Goal: Task Accomplishment & Management: Complete application form

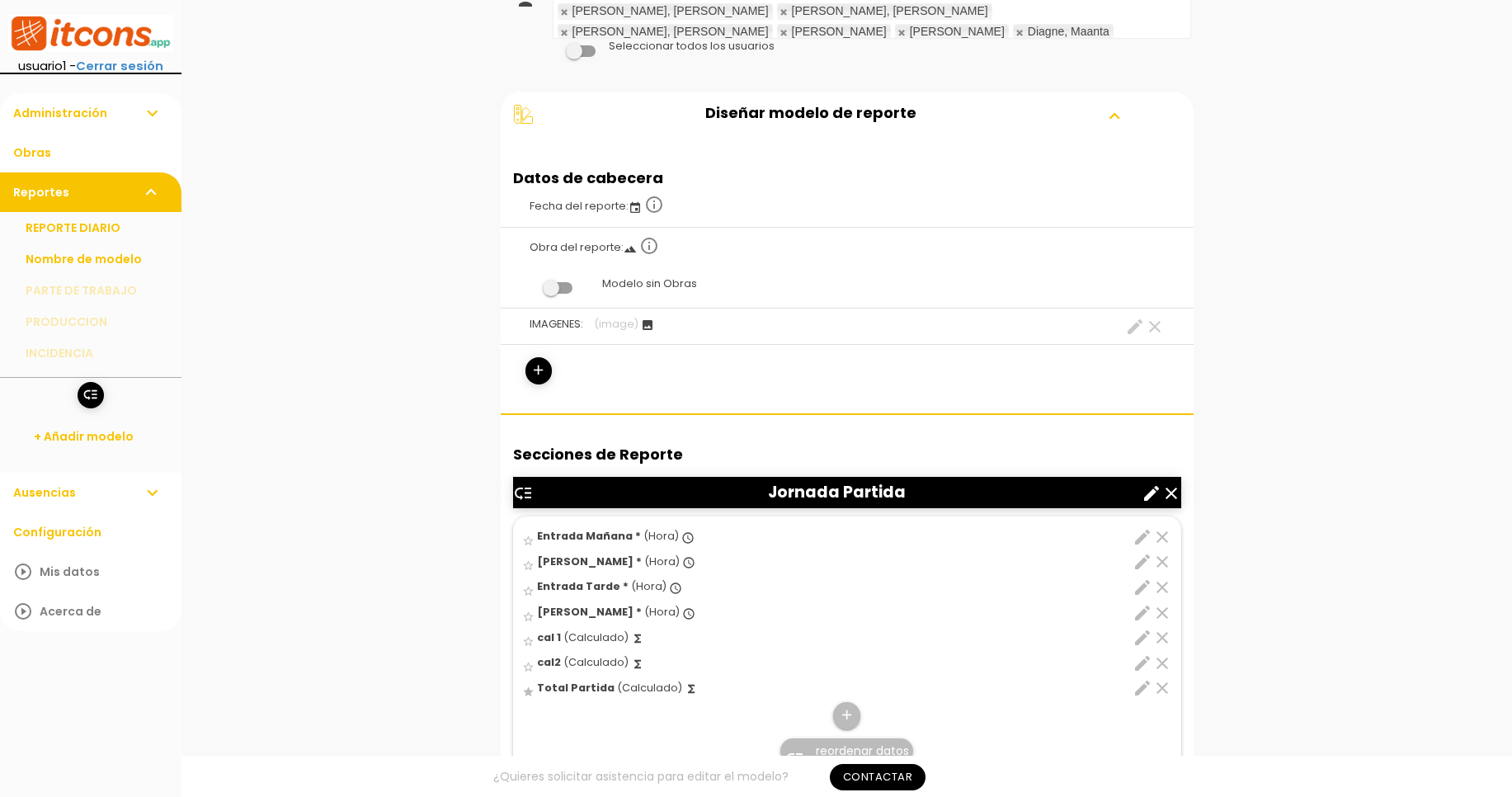
scroll to position [297, 0]
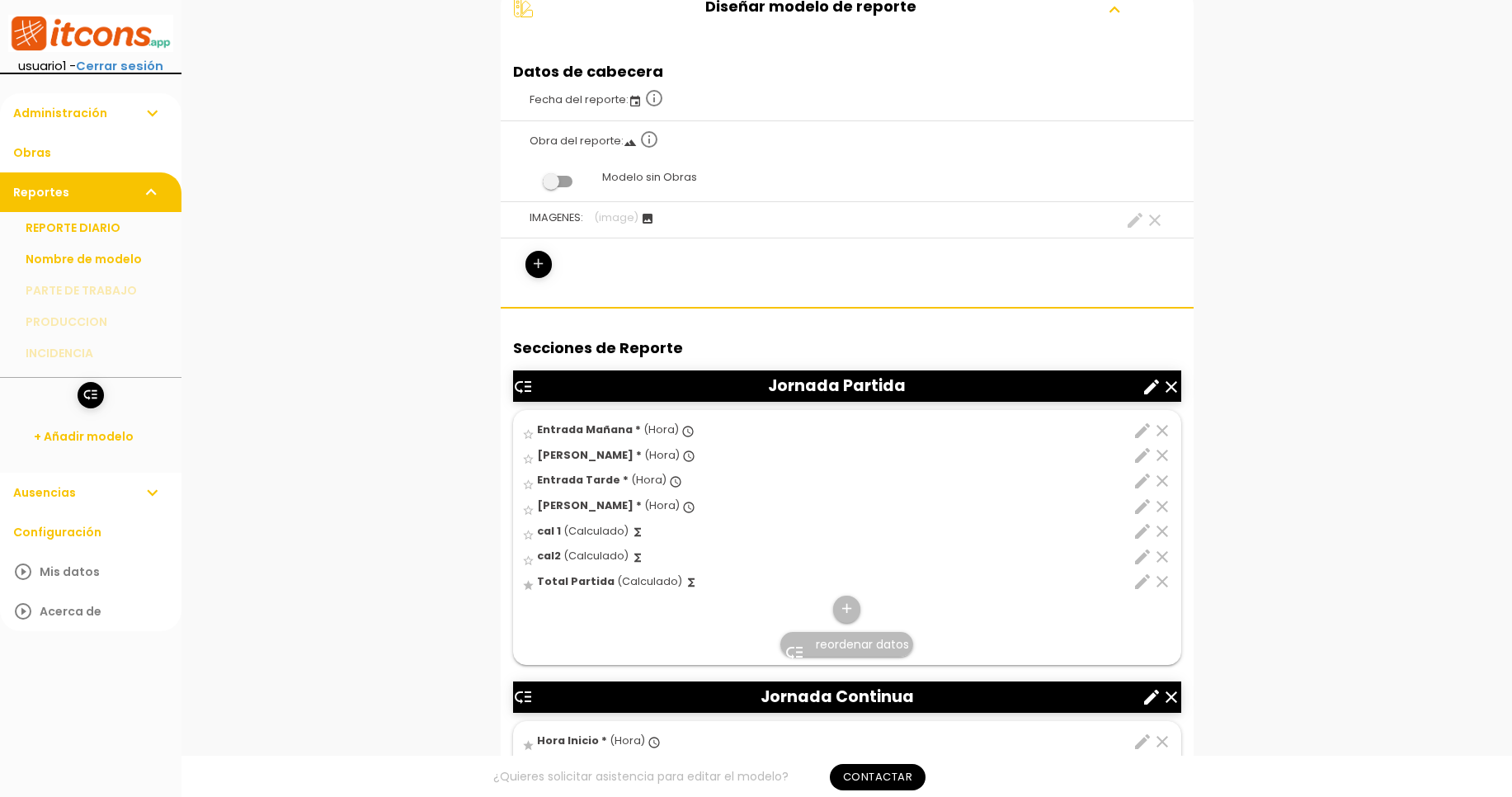
click at [537, 272] on icon "add" at bounding box center [538, 264] width 15 height 26
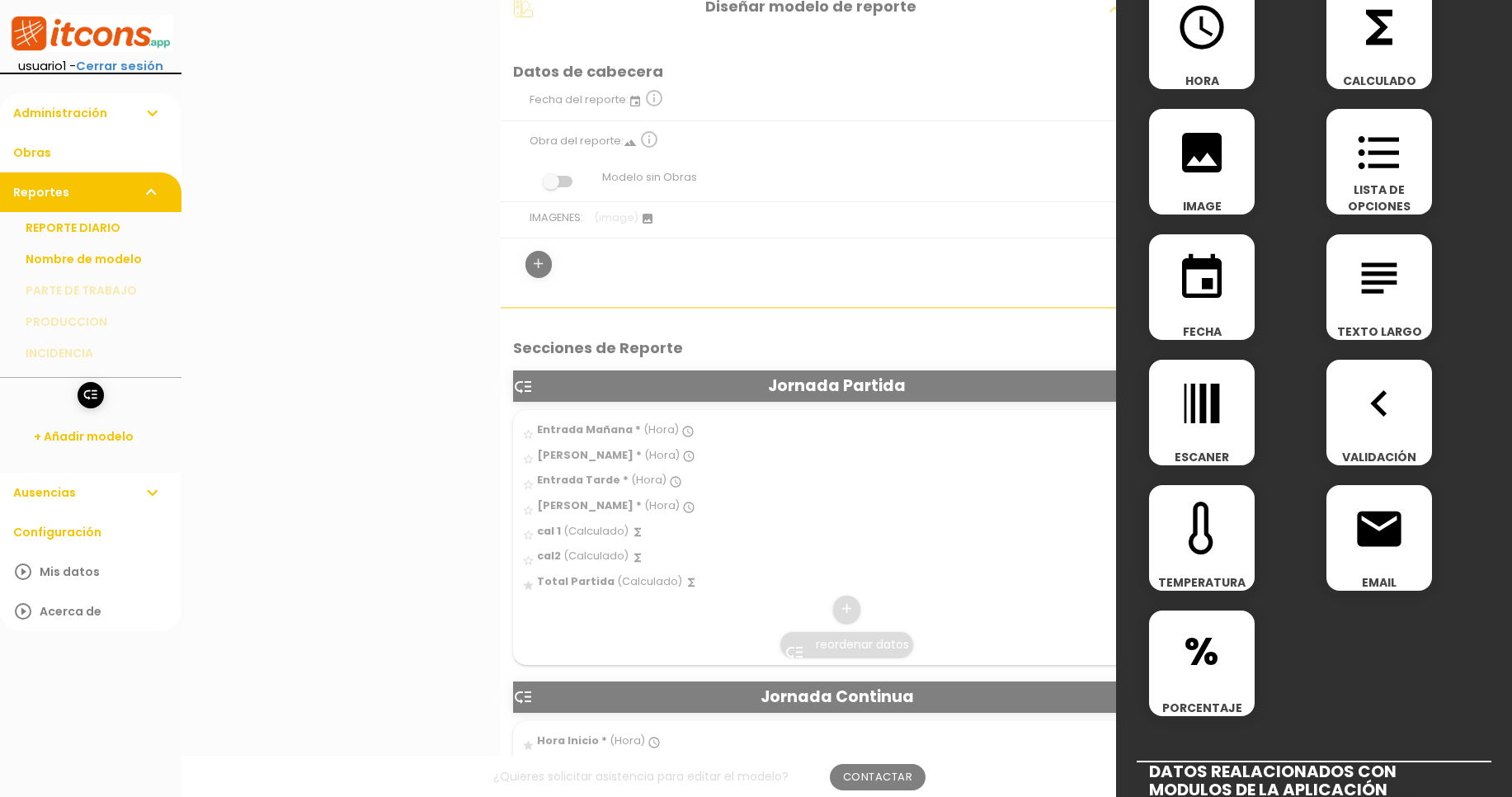
scroll to position [198, 0]
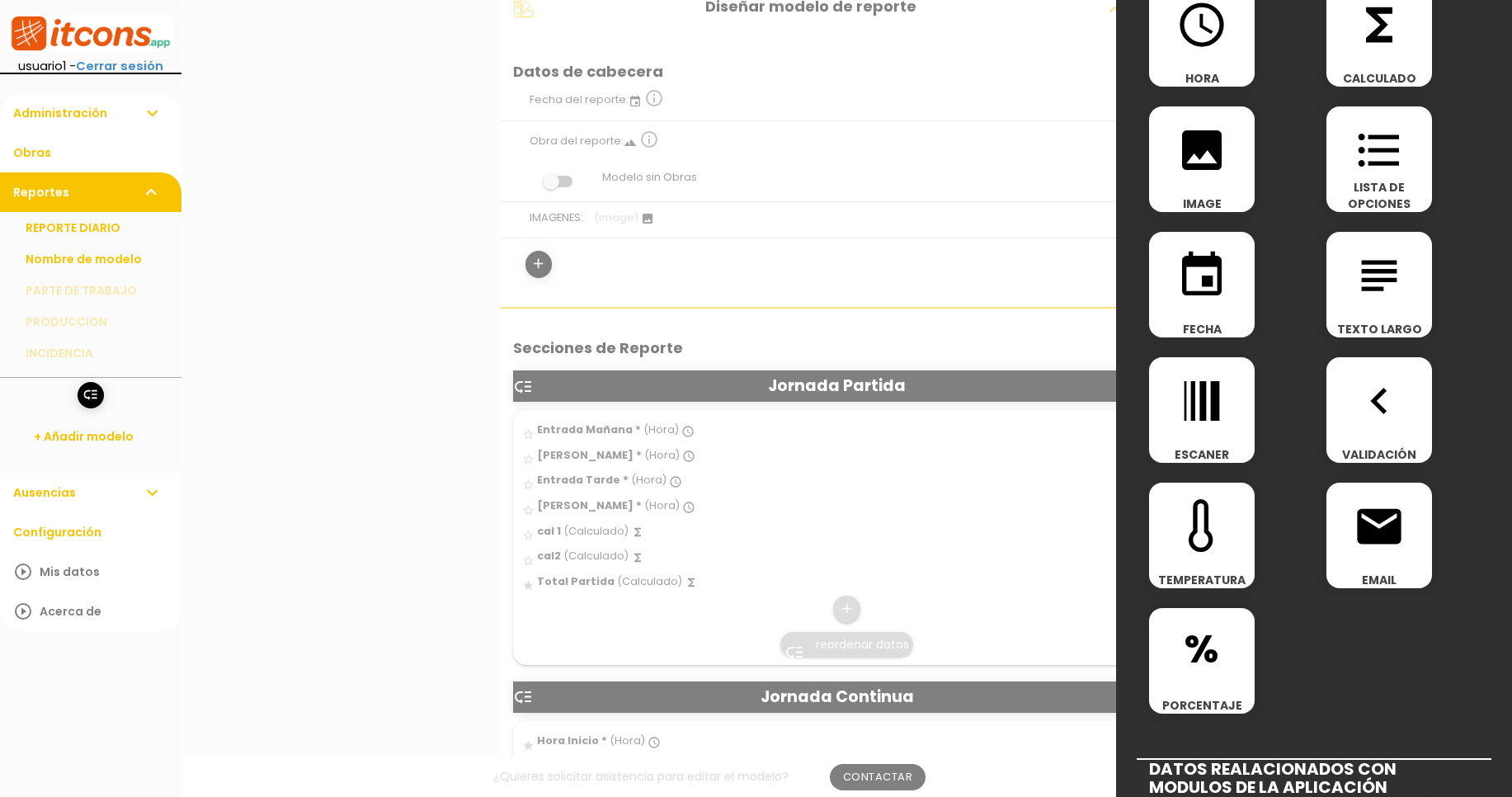
click at [1384, 393] on icon "navigate_before" at bounding box center [1379, 401] width 53 height 53
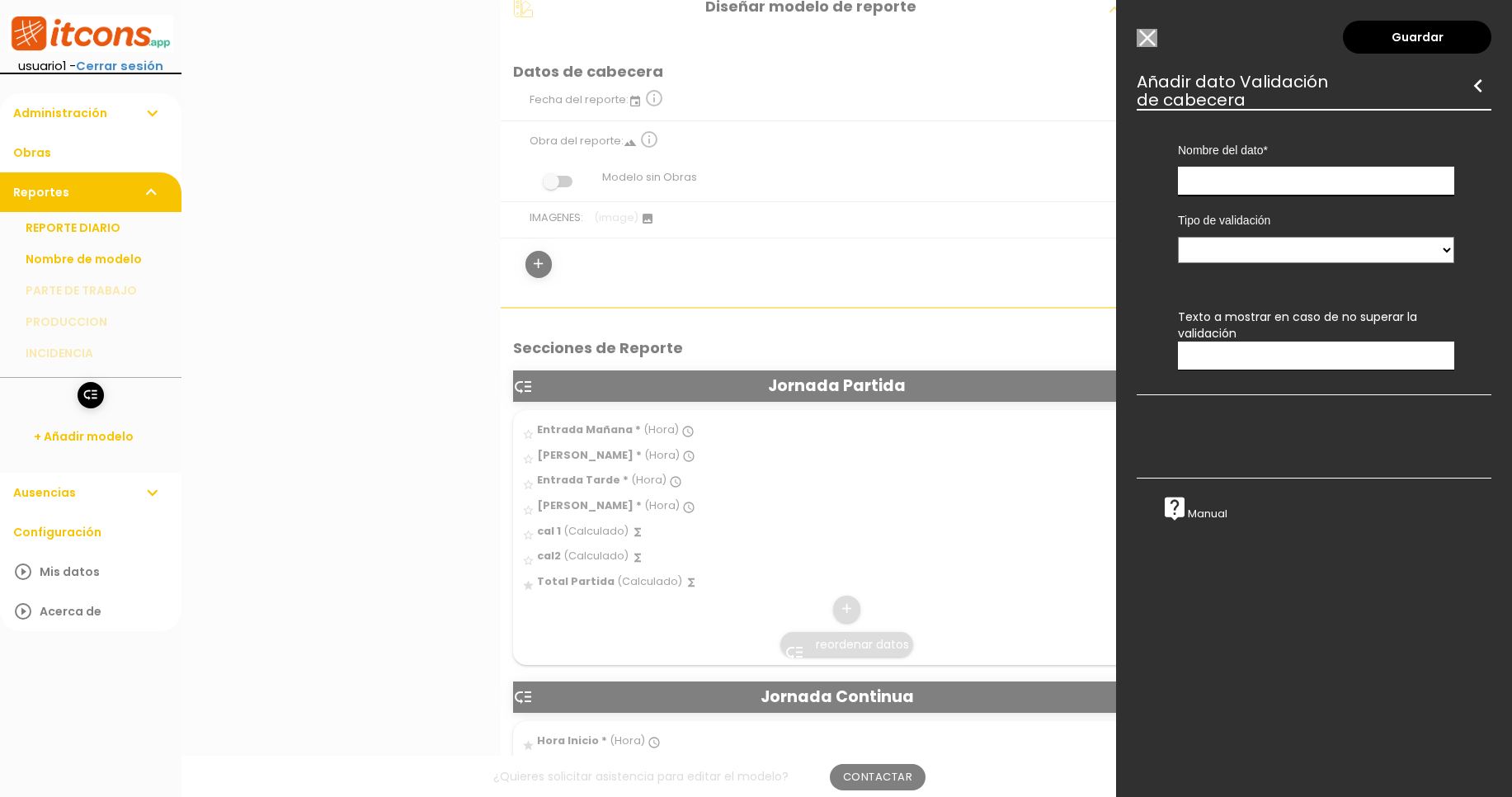
click at [1268, 176] on input "text" at bounding box center [1316, 181] width 277 height 29
click at [1246, 184] on input "text" at bounding box center [1316, 181] width 277 height 29
paste input "VALIDACIÓN ENVIO"
type input "VALIDACIÓN ENVIO"
select select "0"
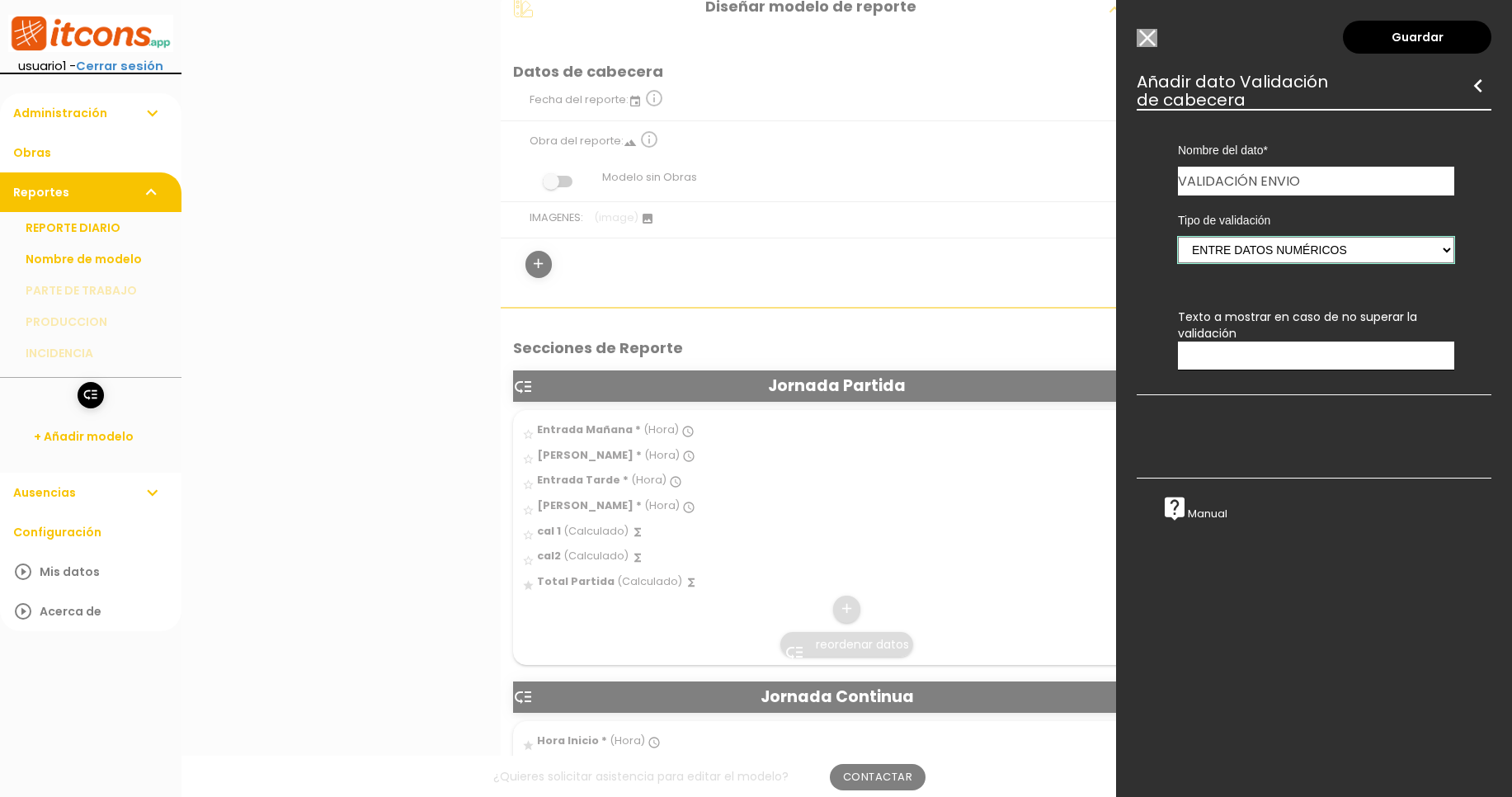
click at [1178, 237] on select "Entre datos numéricos Entre datos hora" at bounding box center [1316, 249] width 277 height 26
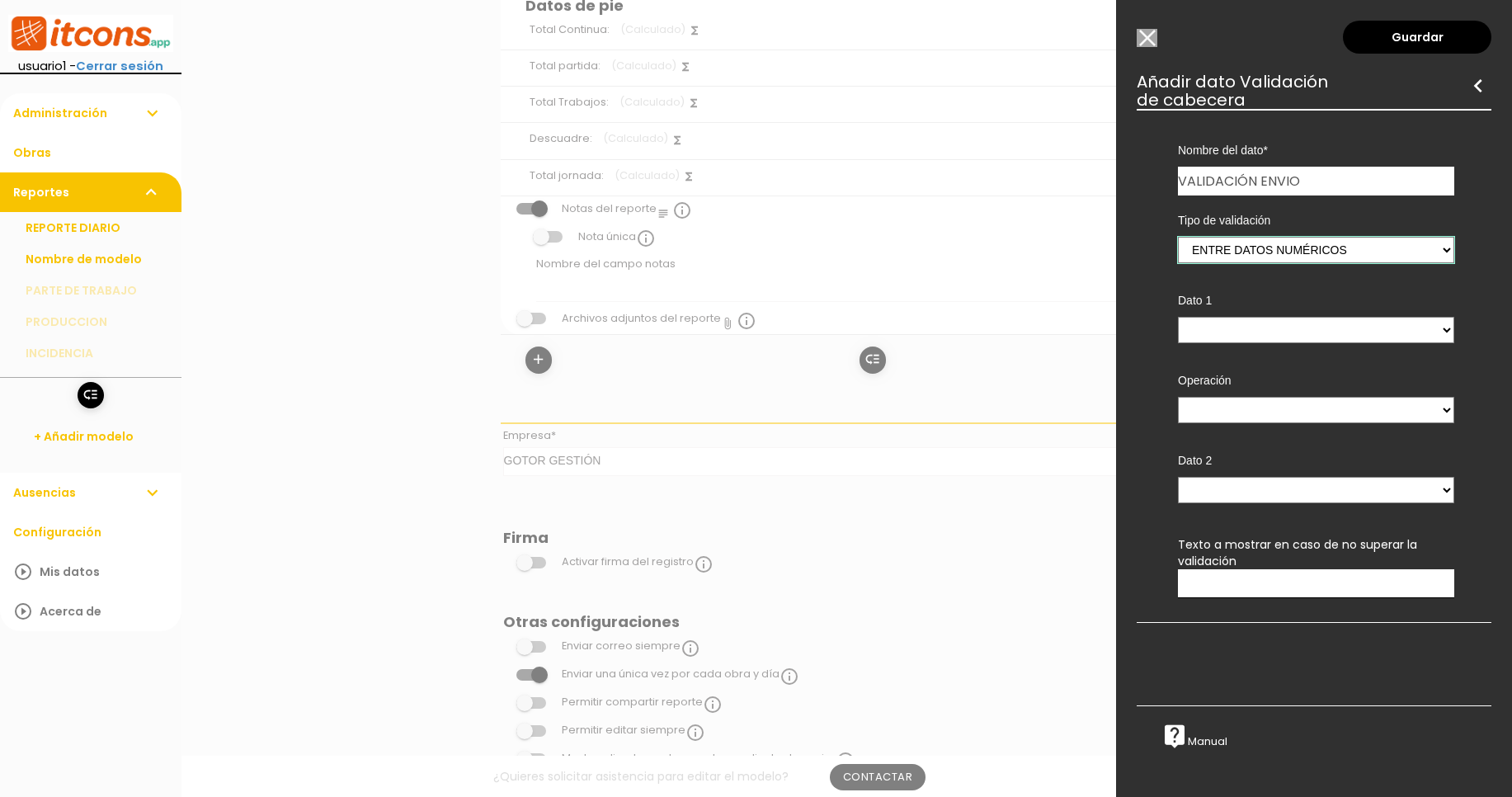
scroll to position [1281, 0]
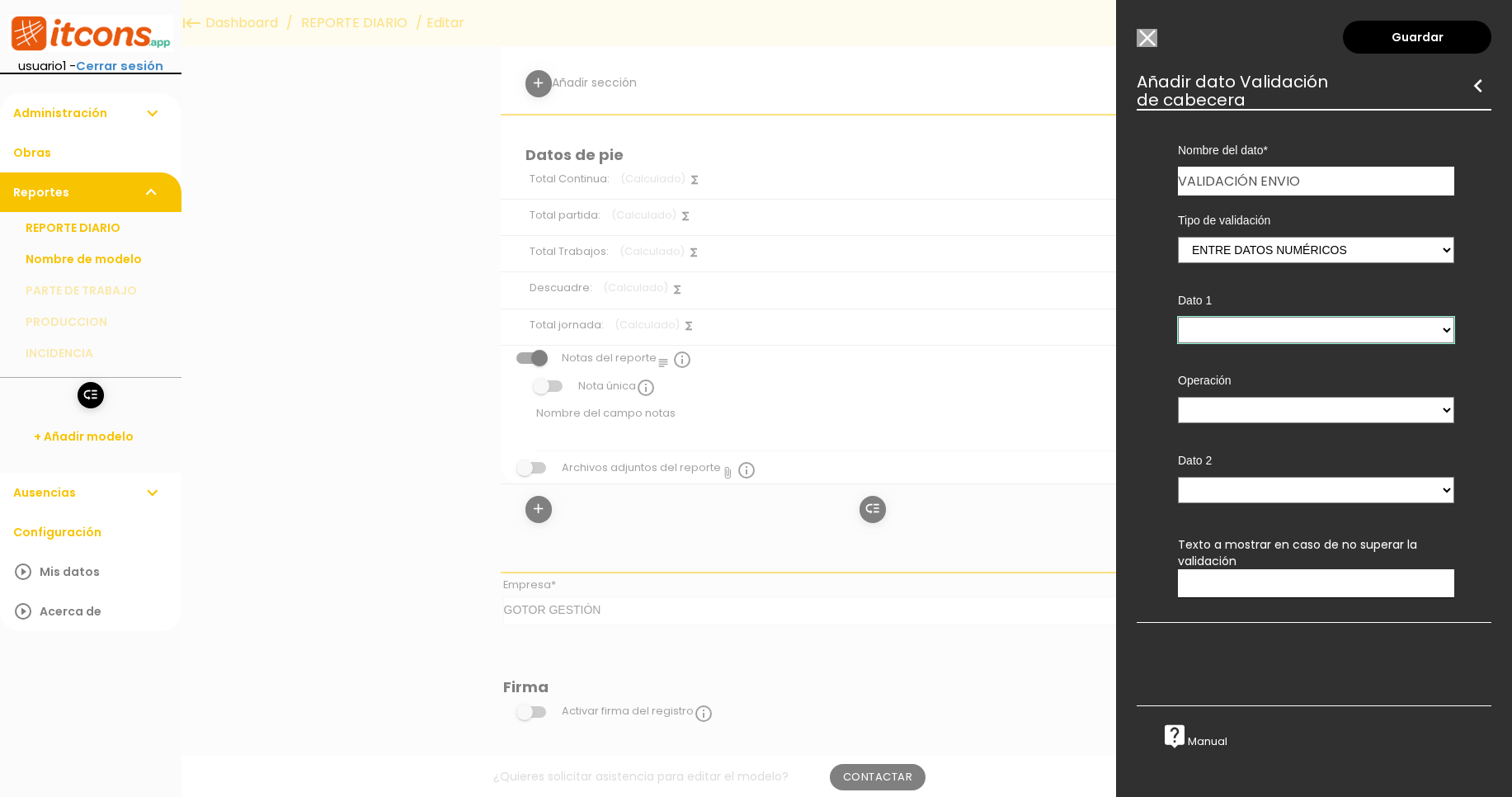
select select "footer_5"
click at [1178, 317] on select "Total Continua - (pie) Total partida - (pie) Total Trabajos - (pie) Descuadre -…" at bounding box center [1316, 329] width 277 height 26
select select "="
click at [1178, 397] on select "= > <" at bounding box center [1316, 409] width 277 height 26
select select "footer_3"
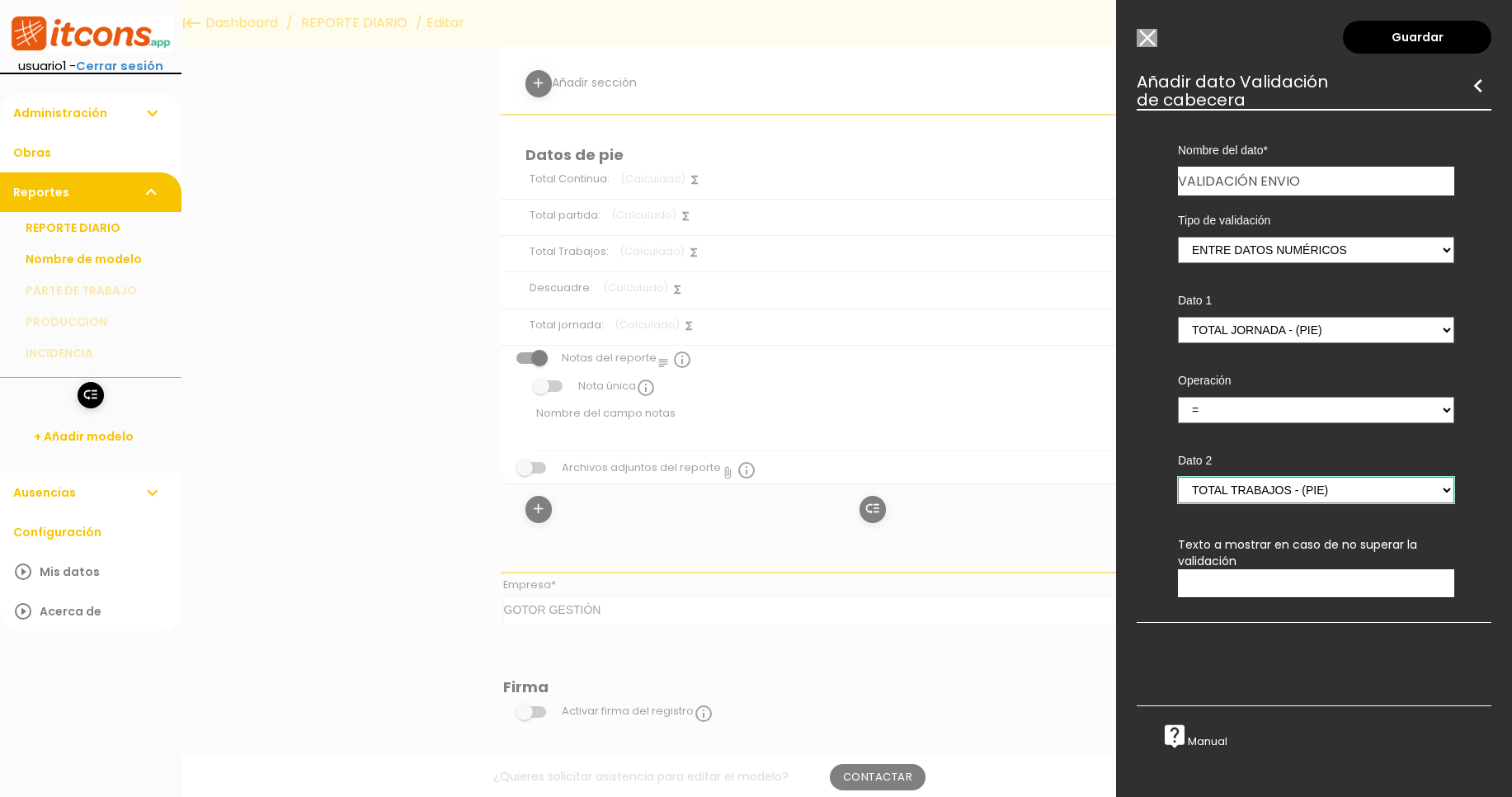
click at [1178, 477] on select "Total Continua - (pie) Total partida - (pie) Total Trabajos - (pie) Descuadre -…" at bounding box center [1316, 489] width 277 height 26
click at [1280, 576] on input "text" at bounding box center [1316, 583] width 277 height 28
click at [1284, 578] on input "text" at bounding box center [1316, 583] width 277 height 28
paste input "TOTAL JORNADA Y TOTAL TRABAJOS TIENEN QUE COINCIDIR"
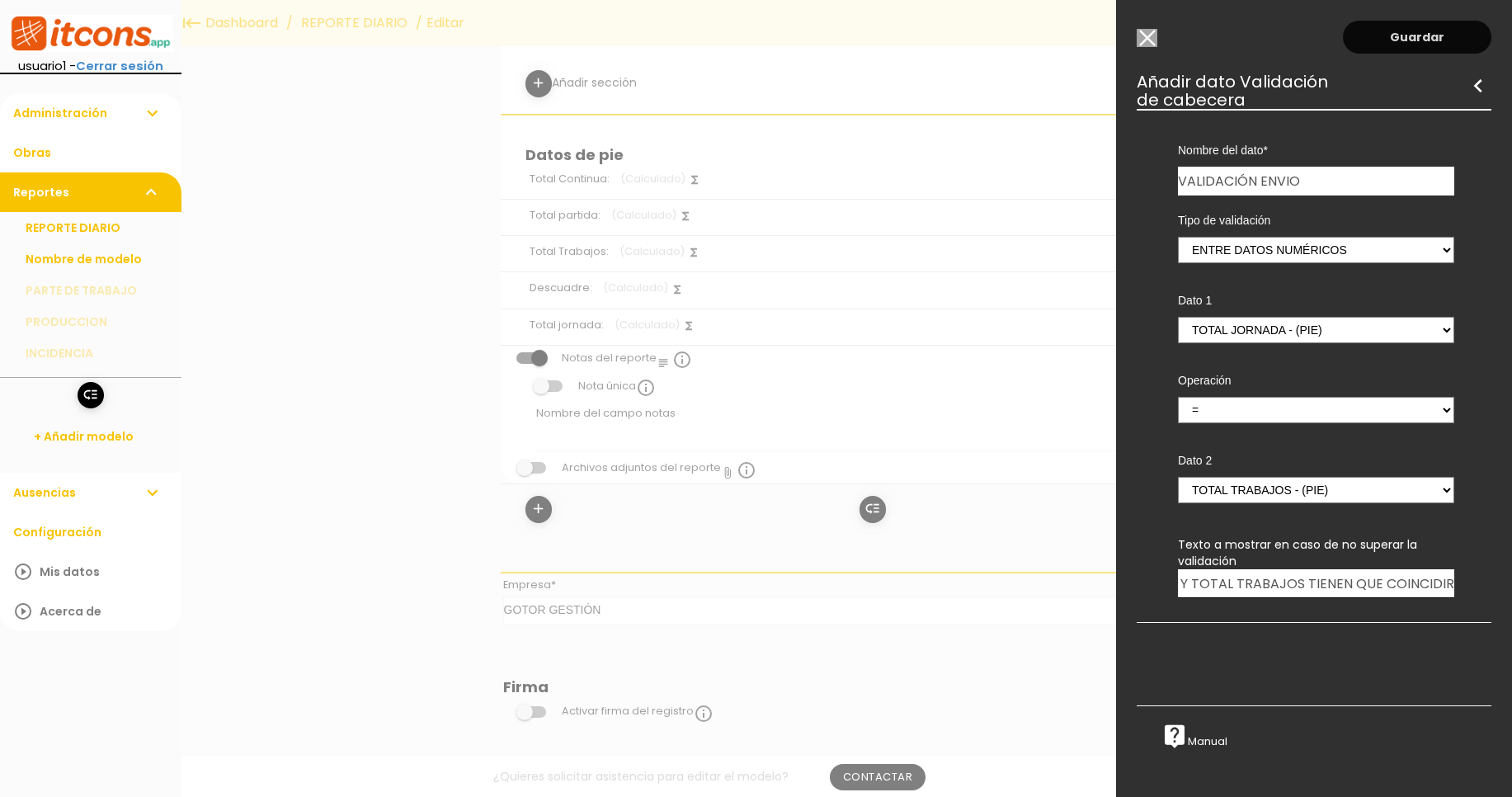
type input "TOTAL JORNADA Y TOTAL TRABAJOS TIENEN QUE COINCIDIR"
click at [1393, 35] on link "Guardar" at bounding box center [1416, 37] width 148 height 33
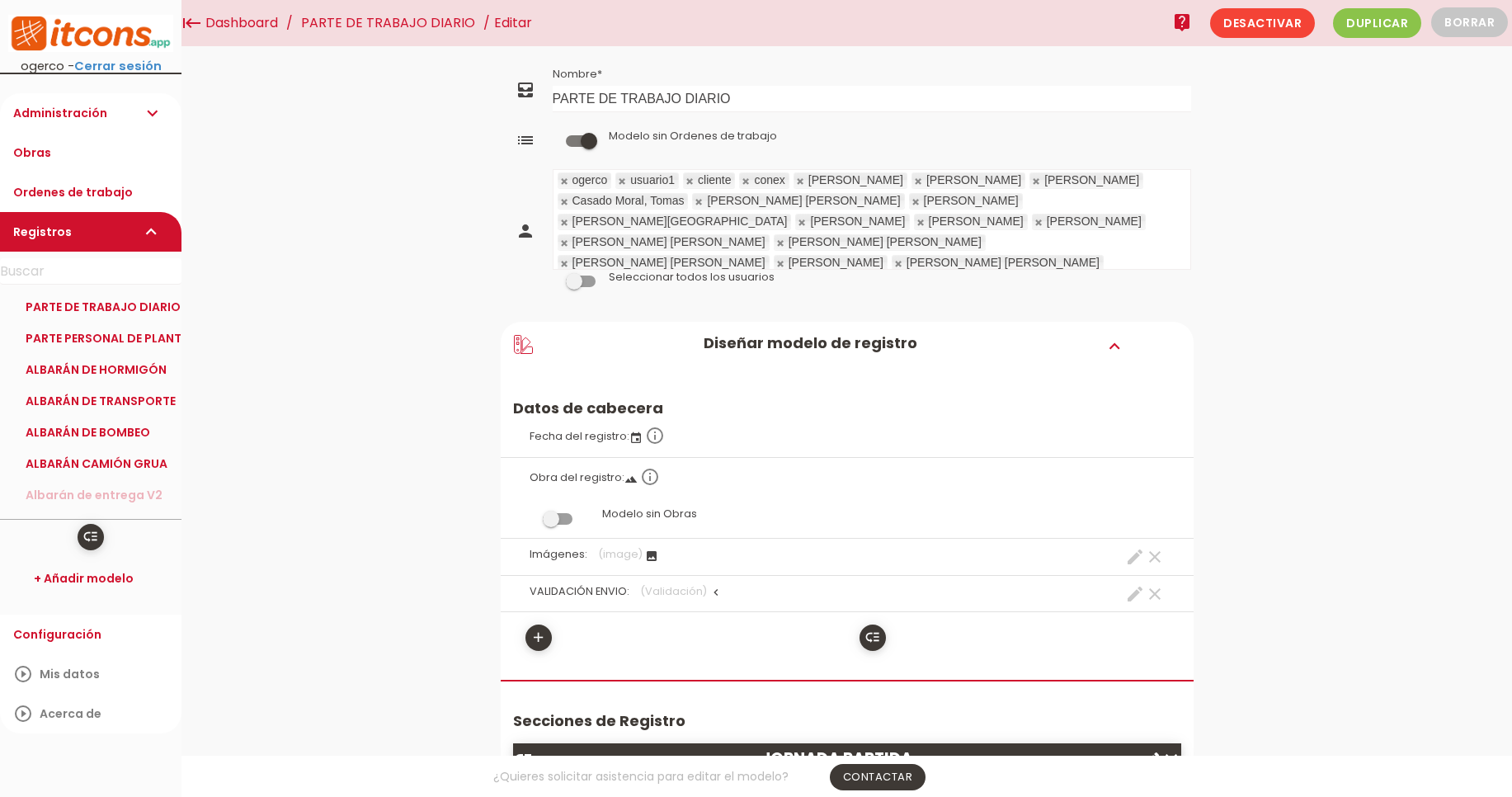
click at [1129, 592] on icon "create" at bounding box center [1135, 594] width 20 height 20
select select "footer_3"
select select "="
select select "footer_25"
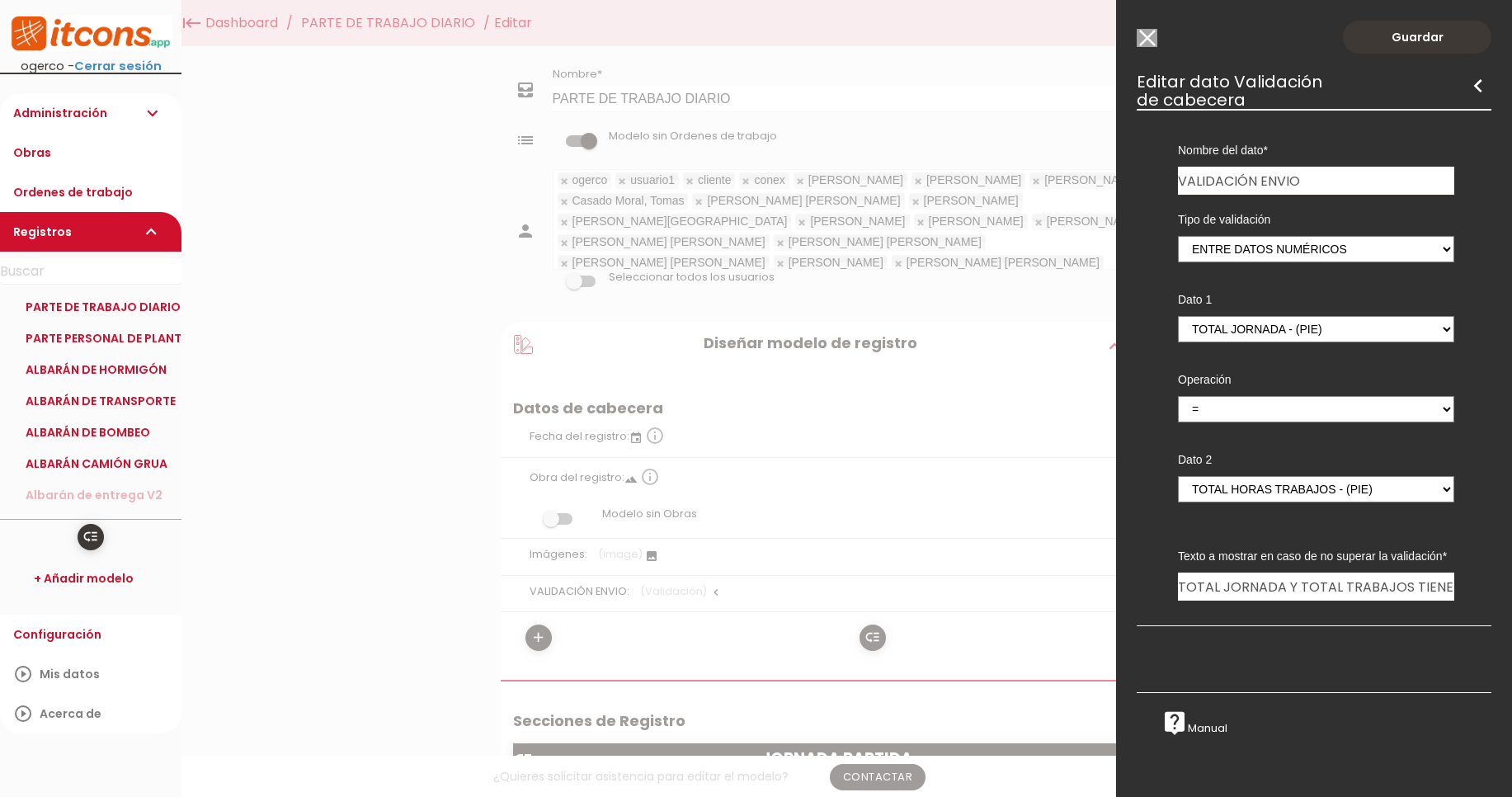
click at [1356, 187] on input "VALIDACIÓN ENVIO" at bounding box center [1316, 180] width 277 height 28
click at [1352, 187] on input "VALIDACIÓN ENVIO" at bounding box center [1316, 180] width 277 height 28
drag, startPoint x: 1350, startPoint y: 182, endPoint x: 848, endPoint y: 98, distance: 509.0
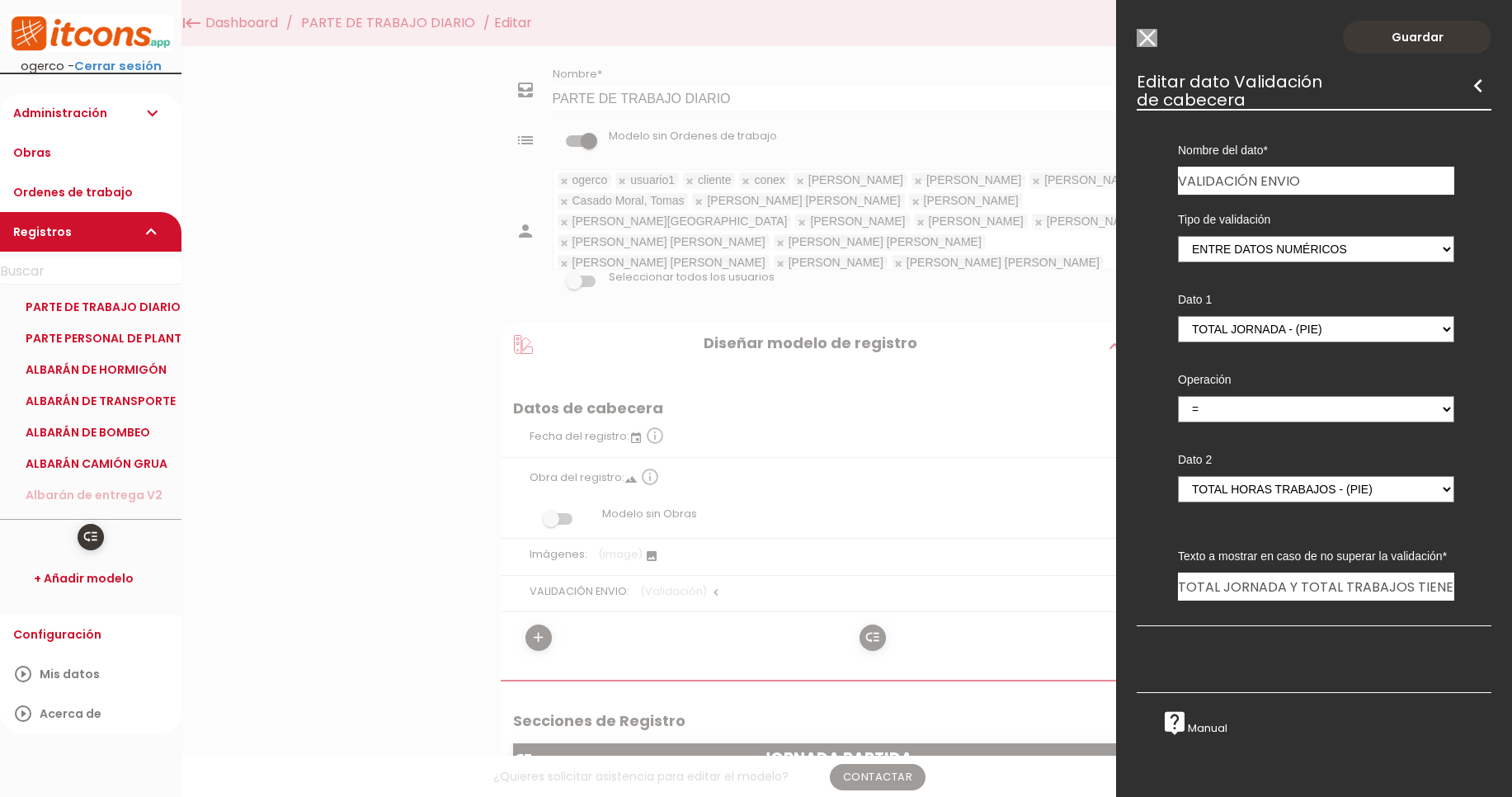
click at [1303, 600] on input "TOTAL JORNADA Y TOTAL TRABAJOS TIENEN QUE COINCIDIR" at bounding box center [1316, 586] width 277 height 28
click at [337, 236] on div at bounding box center [756, 299] width 1512 height 997
click at [85, 307] on li "PARTE DE TRABAJO DIARIO" at bounding box center [91, 307] width 182 height 31
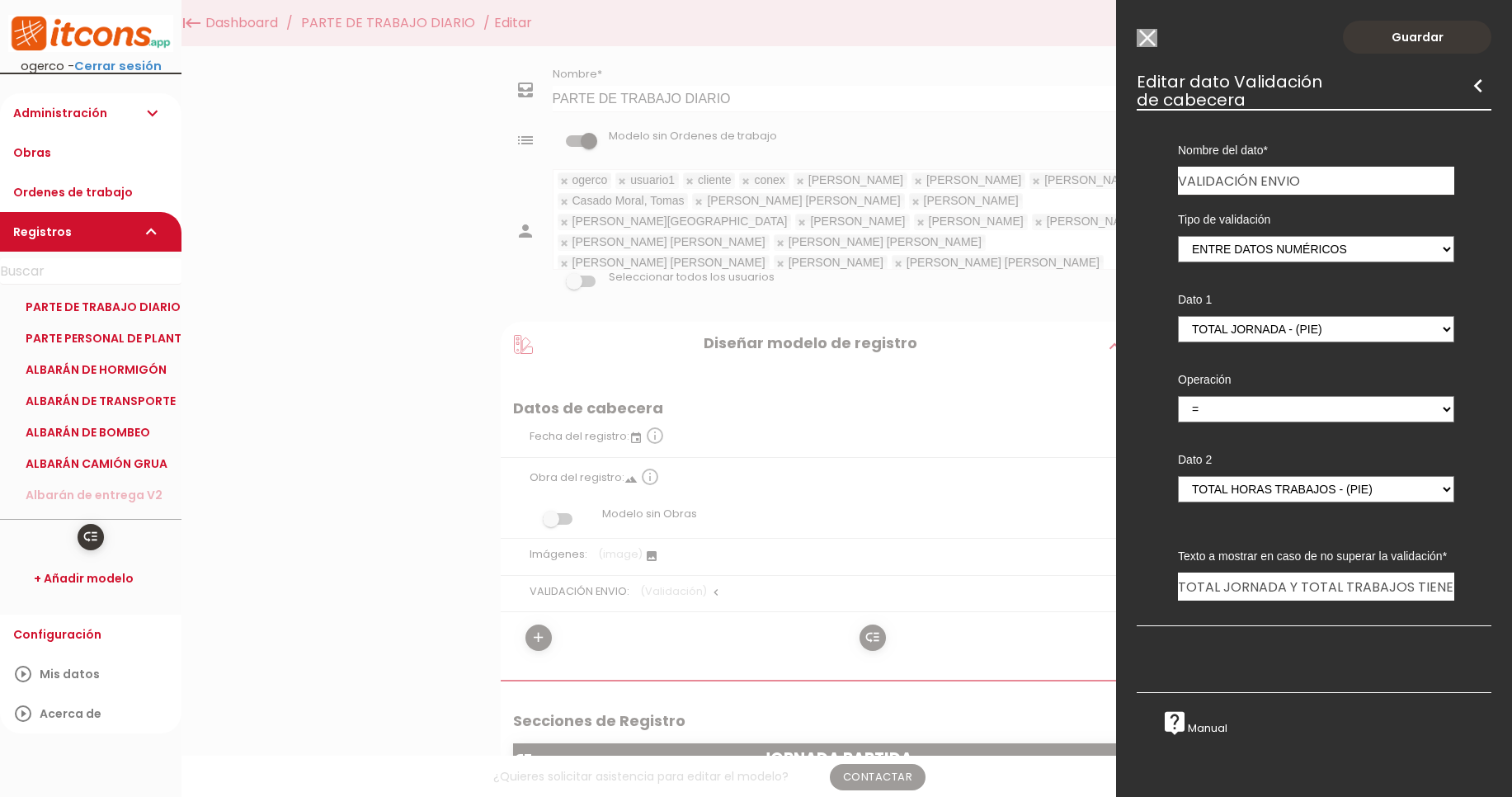
click at [1146, 31] on input "Modelo sin Ordenes de trabajo" at bounding box center [1147, 38] width 21 height 18
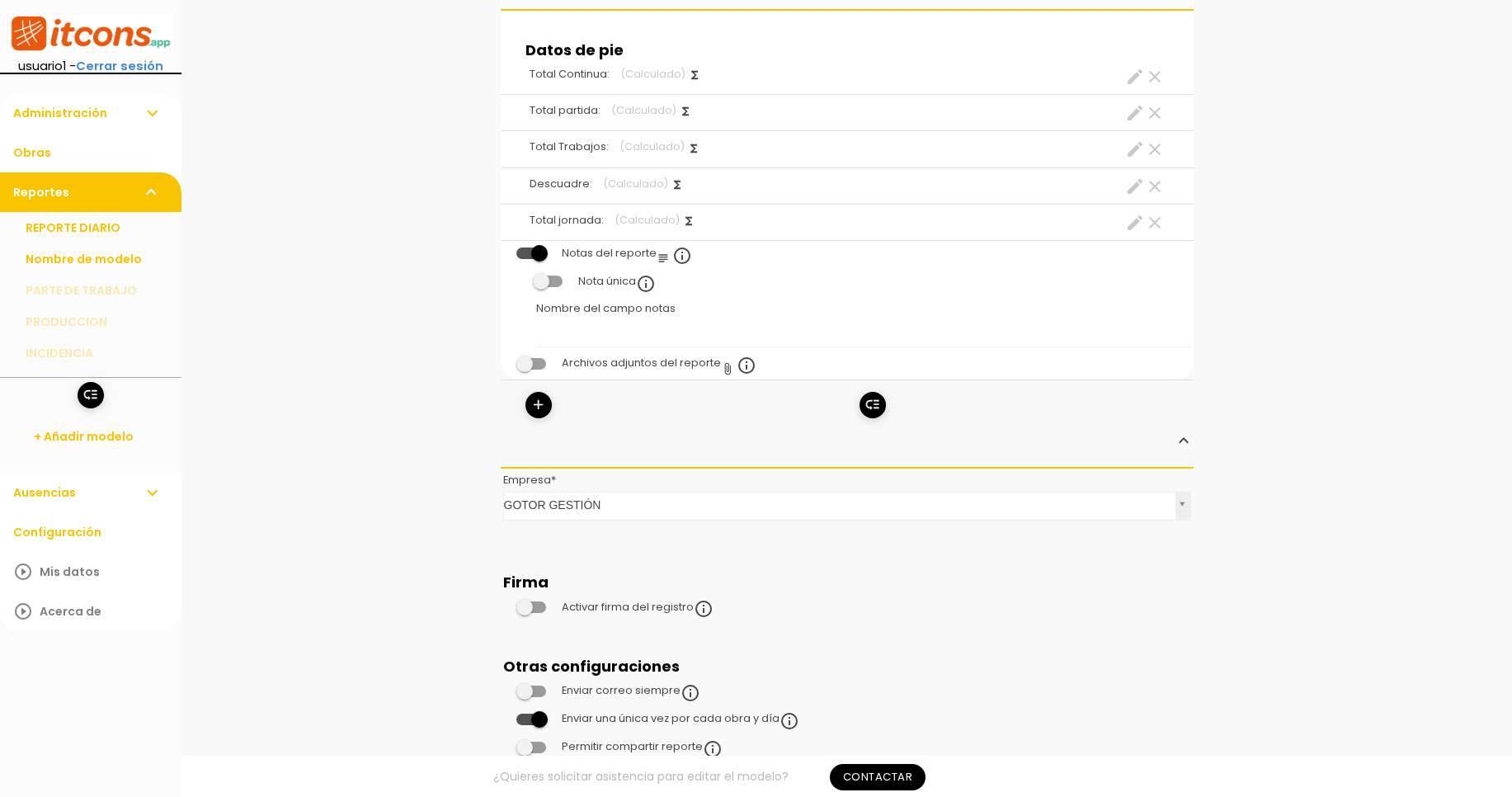
scroll to position [1219, 0]
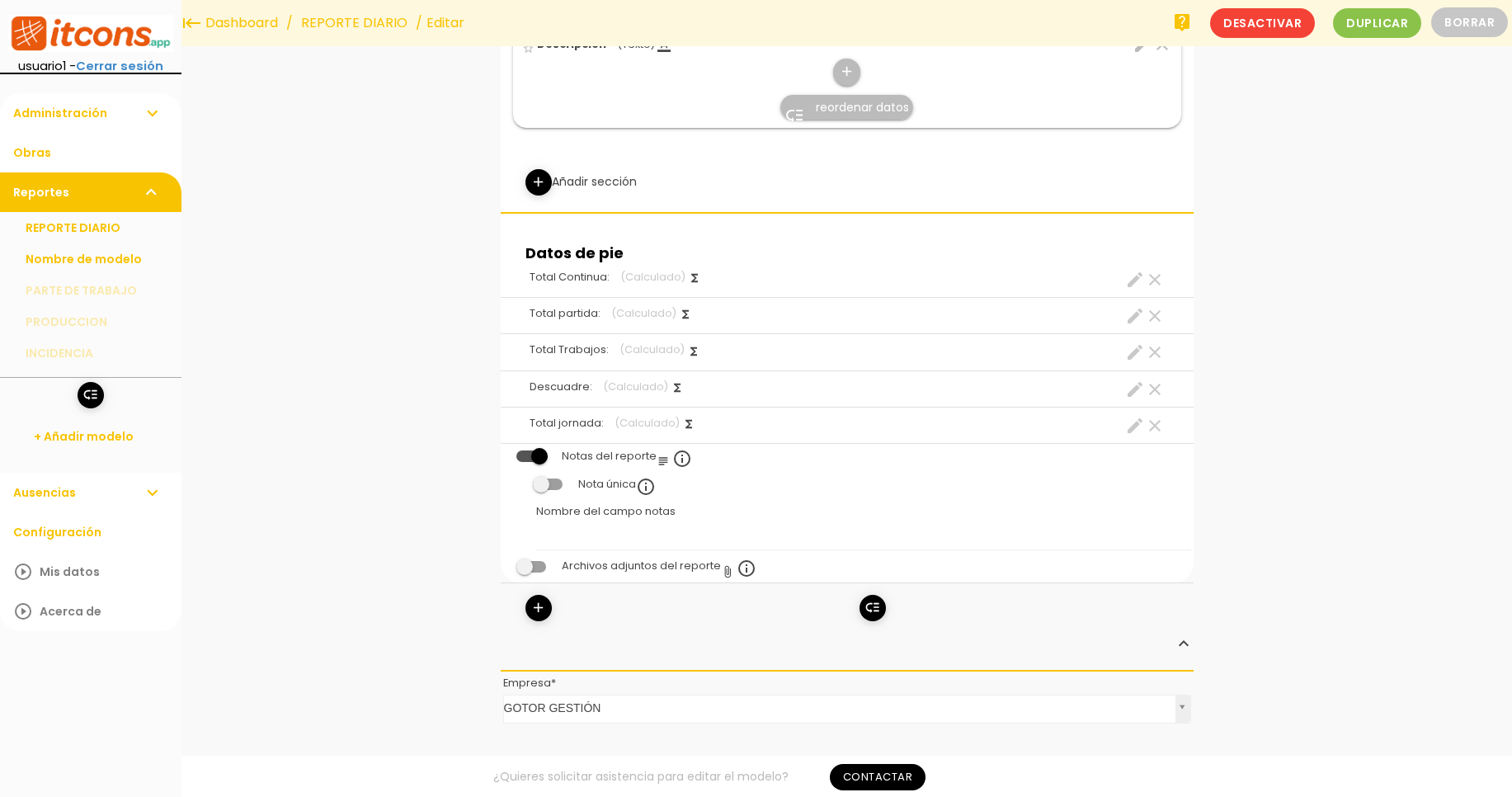
click at [1131, 429] on icon "create" at bounding box center [1135, 426] width 20 height 20
select select "footer_1"
select select "+"
select select "footer_2"
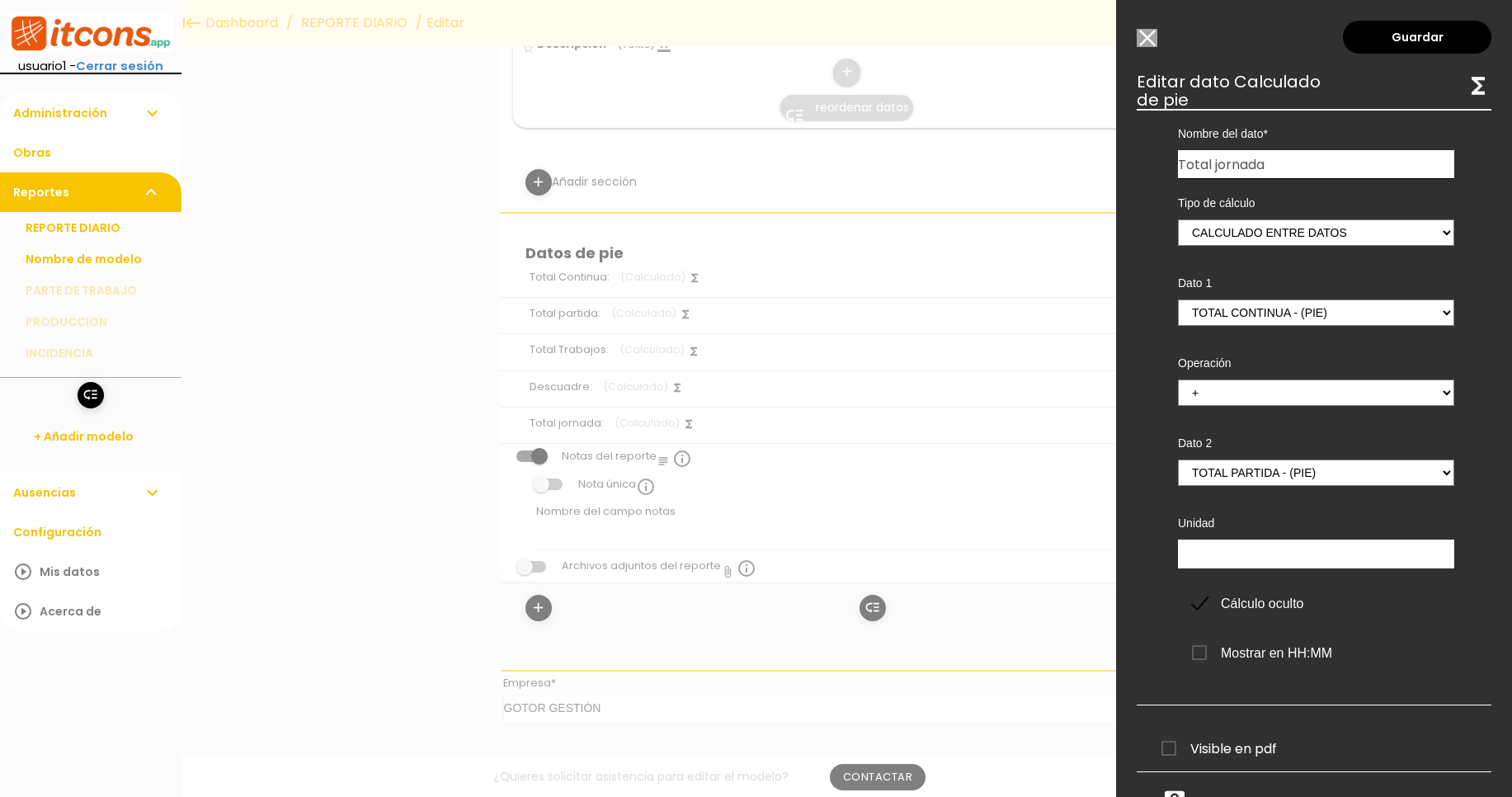
click at [1151, 41] on input "Seleccionar todos los usuarios" at bounding box center [1147, 38] width 21 height 18
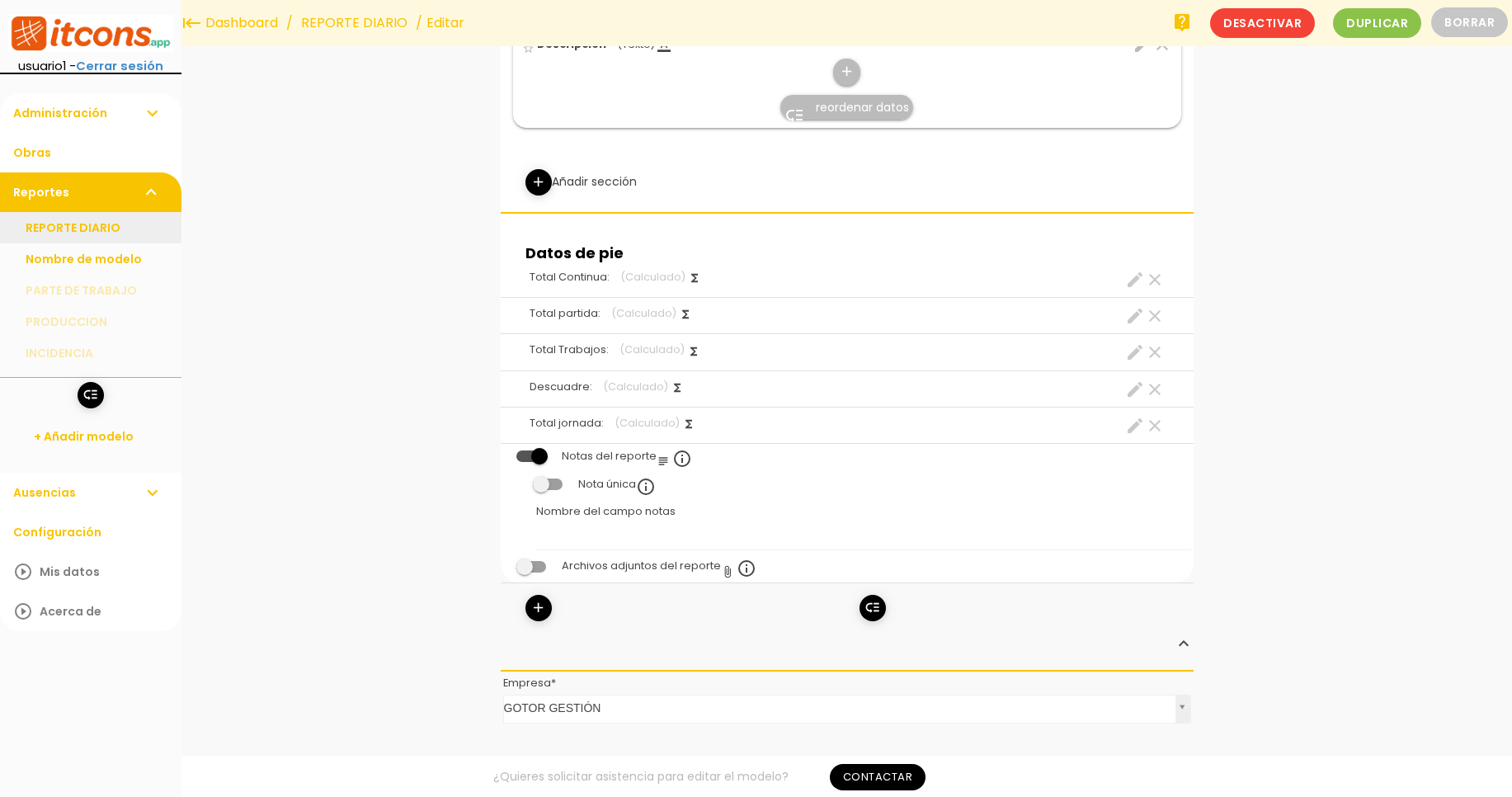
click at [135, 231] on link "REPORTE DIARIO" at bounding box center [91, 227] width 182 height 31
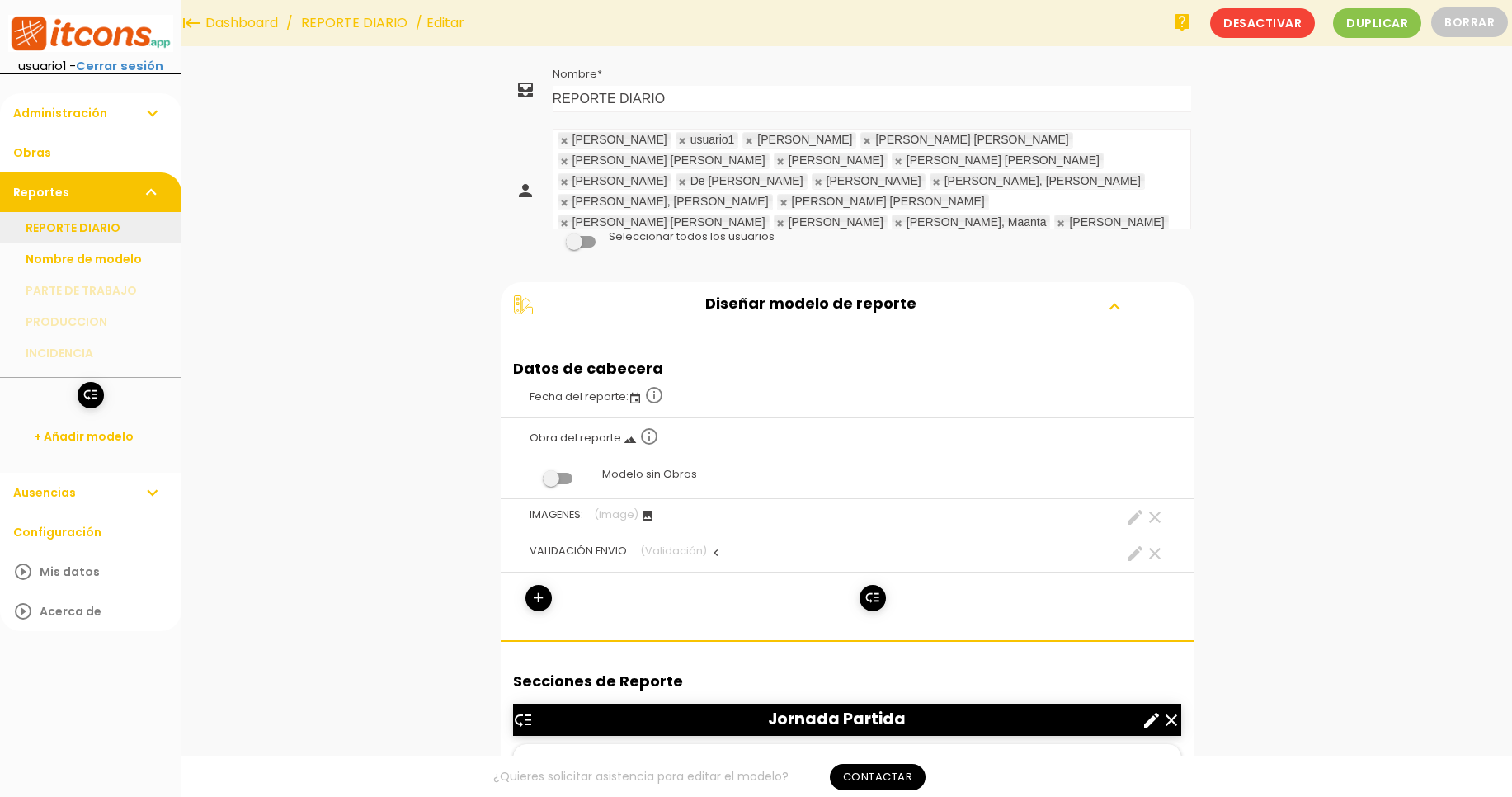
click at [124, 221] on link "REPORTE DIARIO" at bounding box center [91, 227] width 182 height 31
